Goal: Communication & Community: Participate in discussion

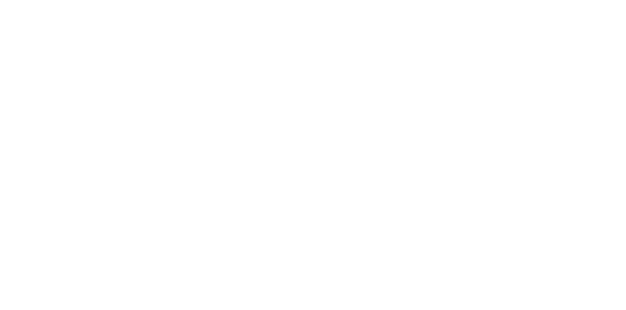
scroll to position [236, 0]
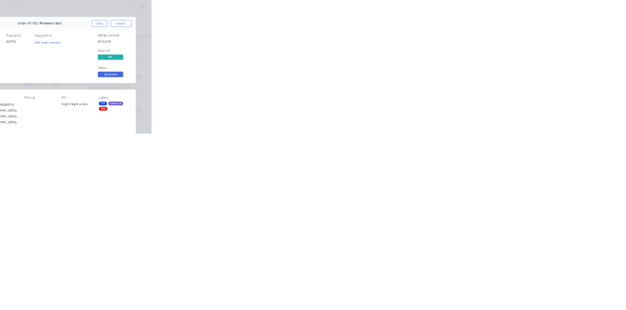
click at [130, 76] on button "Collaborate" at bounding box center [83, 85] width 93 height 24
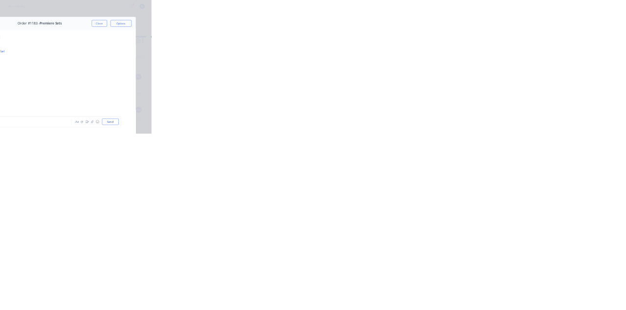
click at [440, 288] on div at bounding box center [314, 283] width 251 height 10
click at [507, 289] on button "☺" at bounding box center [501, 283] width 12 height 12
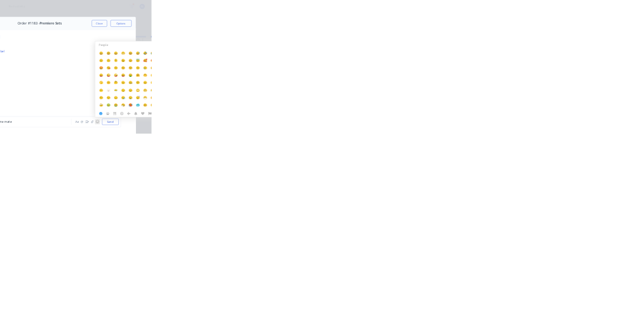
click at [550, 290] on button "Send" at bounding box center [531, 282] width 39 height 15
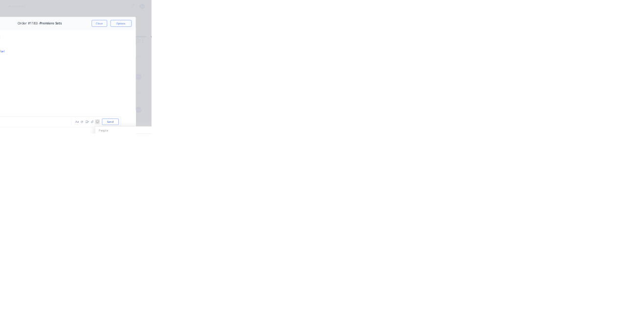
click at [550, 290] on button "Send" at bounding box center [531, 282] width 39 height 15
click at [524, 51] on button "Close" at bounding box center [506, 54] width 36 height 16
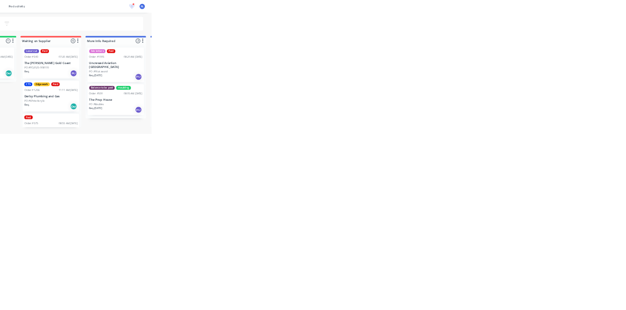
scroll to position [245, 0]
